Goal: Use online tool/utility: Use online tool/utility

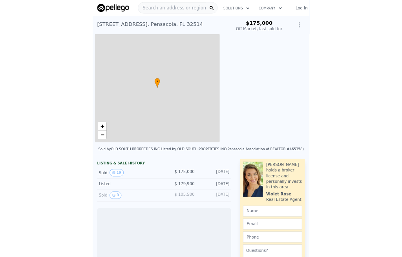
scroll to position [0, 3]
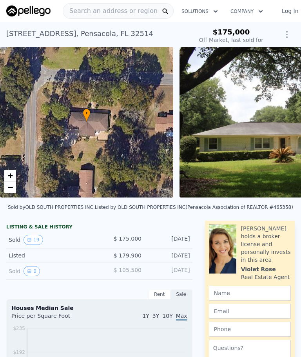
type input "-$ 187,053"
click at [247, 150] on img at bounding box center [293, 122] width 226 height 151
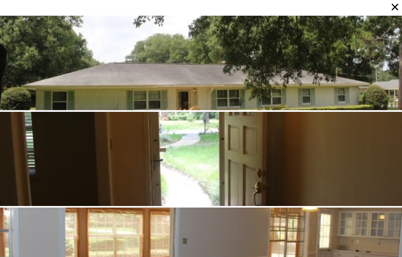
click at [301, 76] on div at bounding box center [201, 63] width 402 height 95
click at [301, 97] on div at bounding box center [201, 63] width 402 height 95
click at [301, 129] on div at bounding box center [201, 159] width 402 height 95
click at [294, 150] on div at bounding box center [201, 159] width 402 height 95
click at [294, 149] on div at bounding box center [201, 159] width 402 height 95
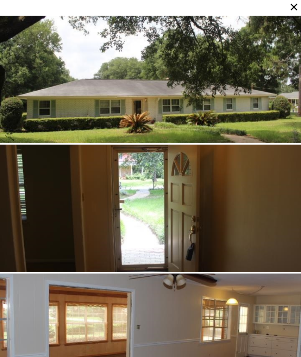
scroll to position [0, 0]
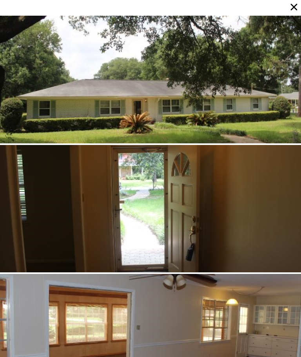
click at [258, 105] on div at bounding box center [150, 80] width 301 height 128
click at [294, 10] on icon at bounding box center [294, 7] width 11 height 11
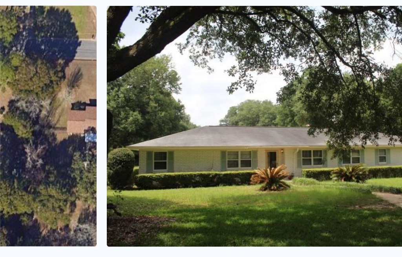
scroll to position [42, 0]
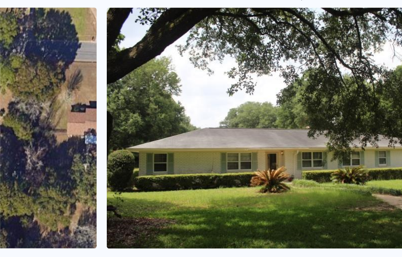
click at [180, 89] on img at bounding box center [293, 80] width 226 height 151
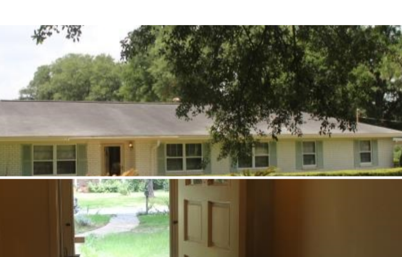
click at [226, 9] on div at bounding box center [201, 6] width 402 height 9
type input "$ 362,000"
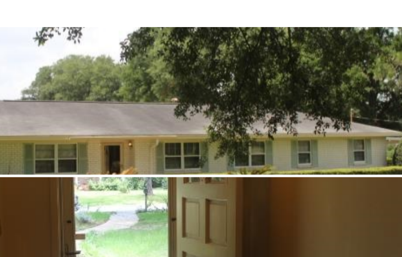
type input "$ 152,625"
